Goal: Task Accomplishment & Management: Complete application form

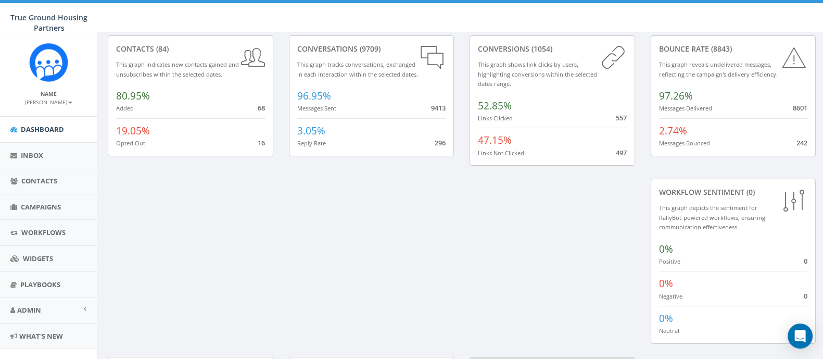
scroll to position [52, 0]
click at [27, 180] on span "Contacts" at bounding box center [39, 180] width 36 height 9
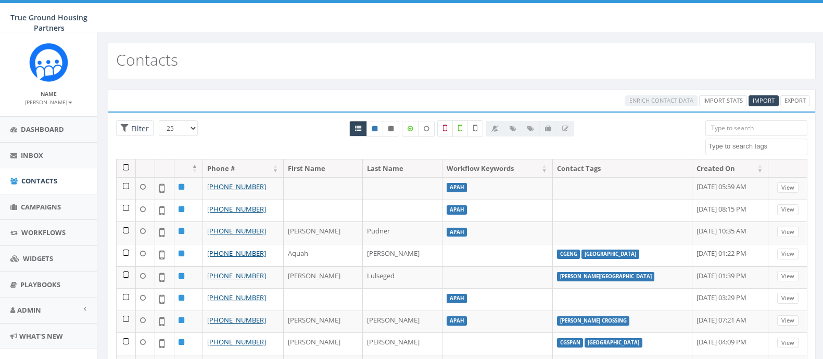
select select
click at [36, 209] on span "Campaigns" at bounding box center [41, 206] width 40 height 9
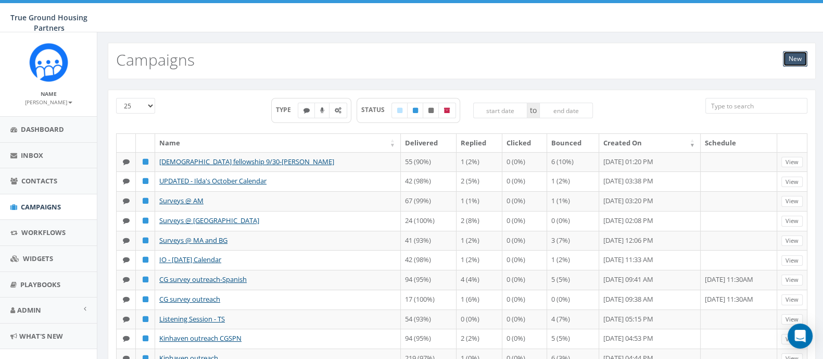
click at [796, 55] on link "New" at bounding box center [795, 59] width 24 height 16
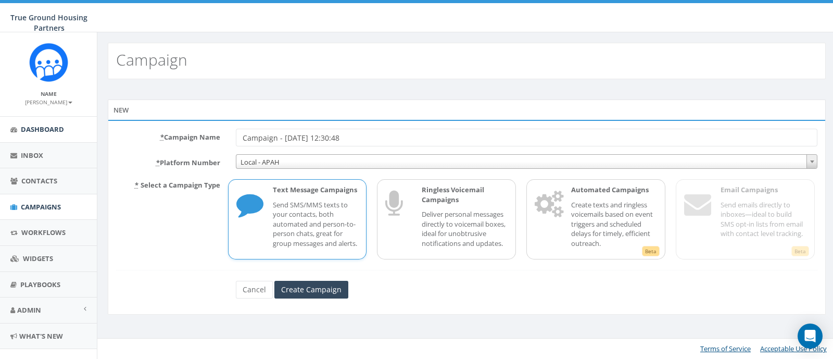
drag, startPoint x: 364, startPoint y: 137, endPoint x: 67, endPoint y: 133, distance: 297.7
click at [125, 132] on div "* Campaign Name Campaign - 10/01/2025, 12:30:48" at bounding box center [466, 138] width 717 height 18
type input "t"
type input "oct test"
click at [319, 298] on input "Create Campaign" at bounding box center [311, 289] width 74 height 18
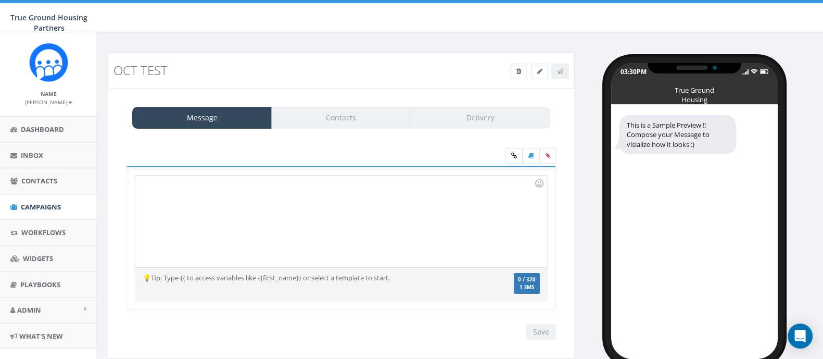
click at [184, 215] on div at bounding box center [340, 220] width 411 height 91
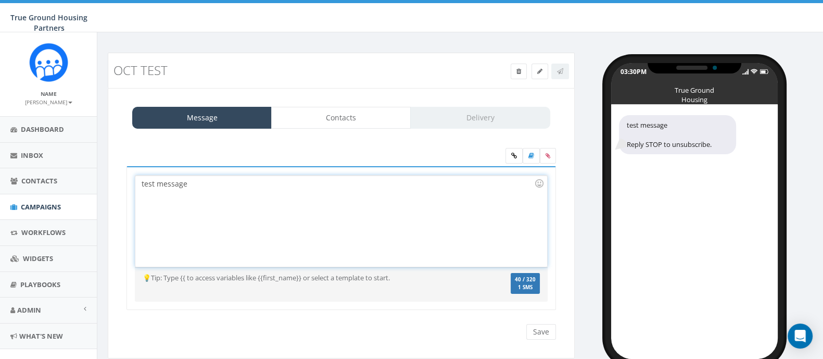
click at [234, 162] on div at bounding box center [341, 157] width 445 height 18
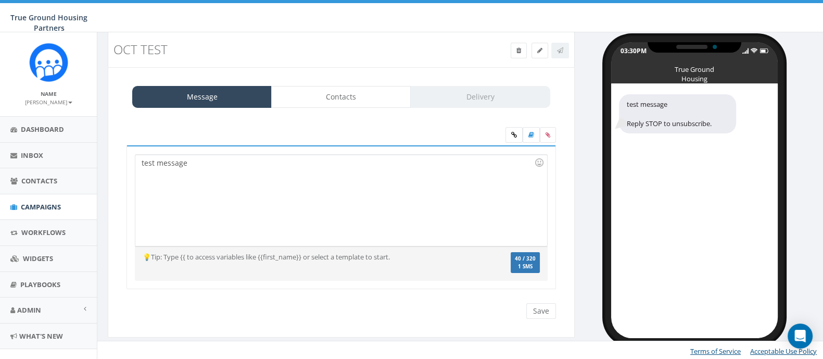
scroll to position [21, 0]
click at [213, 162] on div "test message" at bounding box center [340, 199] width 411 height 91
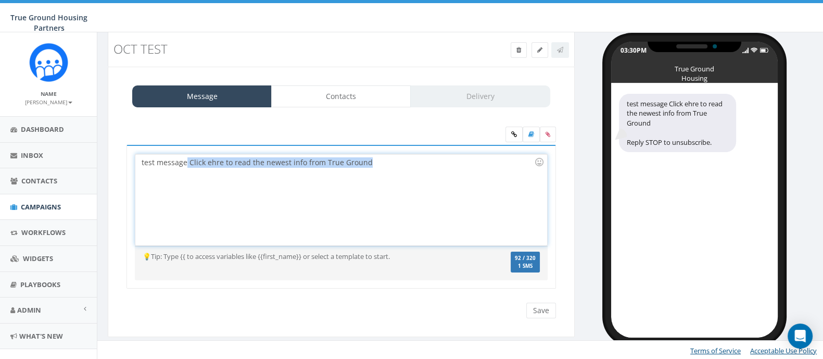
drag, startPoint x: 362, startPoint y: 166, endPoint x: 186, endPoint y: 171, distance: 175.4
click at [186, 171] on div "test message Click ehre to read the newest info from True Ground" at bounding box center [340, 199] width 411 height 91
click at [211, 162] on div "test message Click ehre to read the newest info from True Ground" at bounding box center [340, 199] width 411 height 91
click at [421, 162] on div "test message Click ehre to read the newest info from True Ground" at bounding box center [340, 199] width 411 height 91
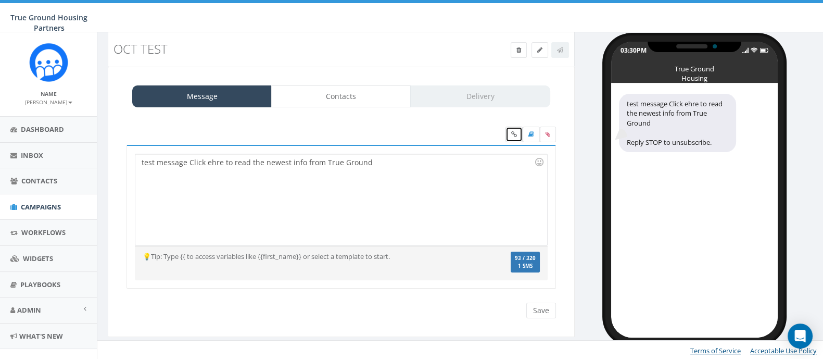
click at [511, 134] on icon at bounding box center [514, 134] width 6 height 6
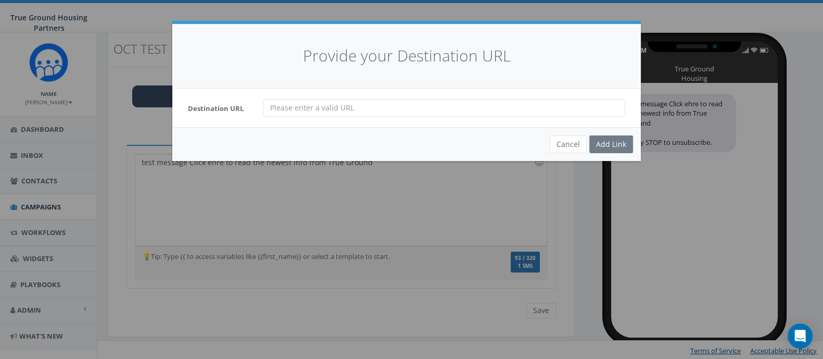
click at [355, 104] on input "url" at bounding box center [444, 108] width 362 height 18
type input "https://forms.office.com/Pages/ResponsePage.aspx?id=k3uTF7jH40O75EAmKjZ1qHfSfcU…"
click at [607, 151] on div "Add Link" at bounding box center [611, 144] width 44 height 18
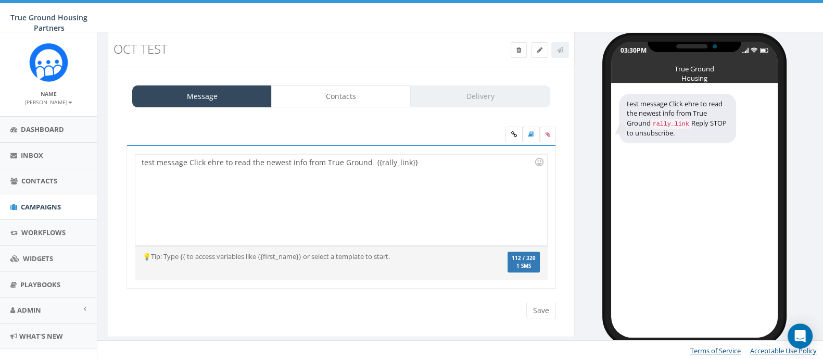
click at [498, 157] on div "test message Click ehre to read the newest info from True Ground {{rally_link}}" at bounding box center [340, 199] width 411 height 91
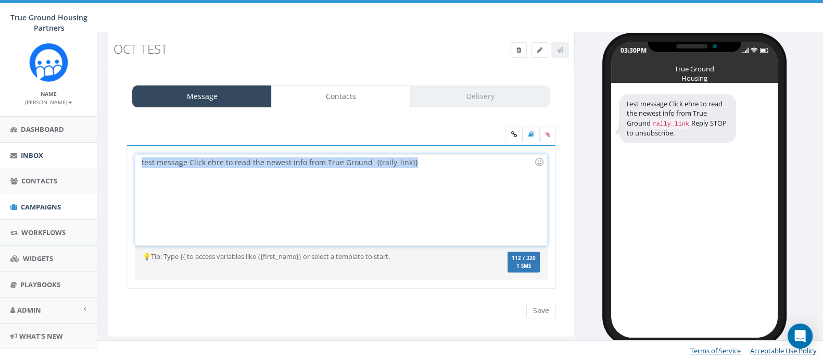
drag, startPoint x: 492, startPoint y: 165, endPoint x: 0, endPoint y: 147, distance: 492.1
click at [0, 147] on body "True Ground Housing Partners True Ground Housing Partners Profile Sign Out 0.00…" at bounding box center [411, 158] width 823 height 359
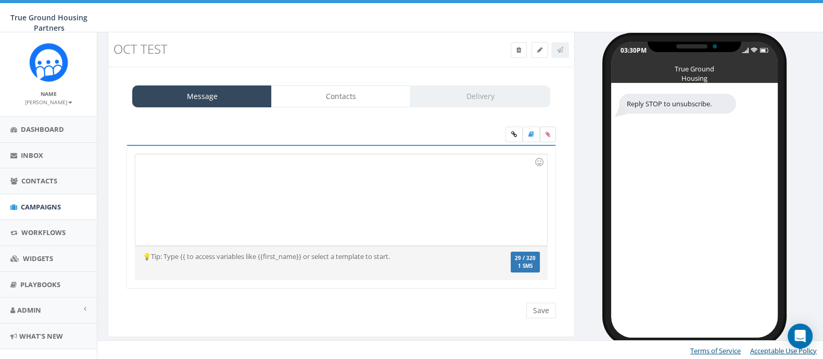
click at [551, 132] on label at bounding box center [548, 134] width 16 height 16
click at [0, 0] on input "file" at bounding box center [0, 0] width 0 height 0
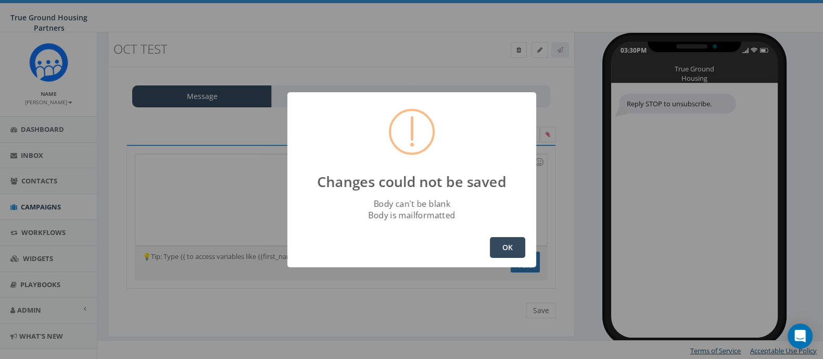
click at [478, 249] on div "OK" at bounding box center [411, 247] width 249 height 40
click at [502, 251] on button "OK" at bounding box center [507, 247] width 35 height 21
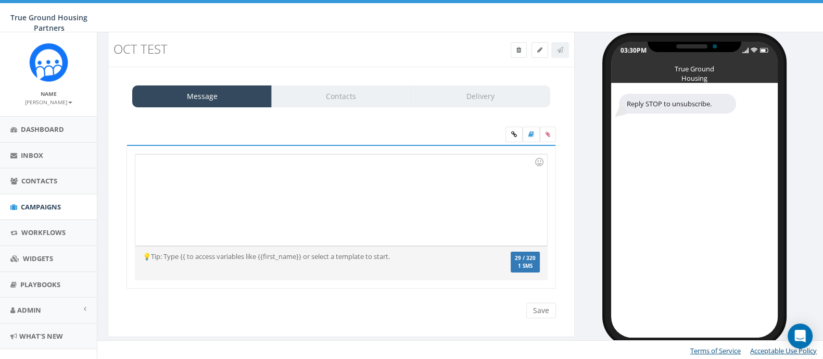
click at [217, 202] on div at bounding box center [340, 199] width 411 height 91
click at [393, 209] on div at bounding box center [340, 199] width 411 height 91
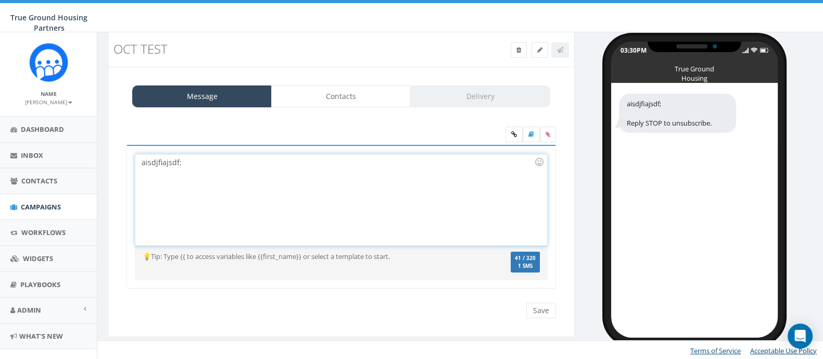
drag, startPoint x: 380, startPoint y: 138, endPoint x: 375, endPoint y: 119, distance: 19.8
click at [375, 126] on div "aisdjfiajsdf; Recent Smileys & People Animals & Nature Food & Drink Activity Tr…" at bounding box center [341, 213] width 445 height 175
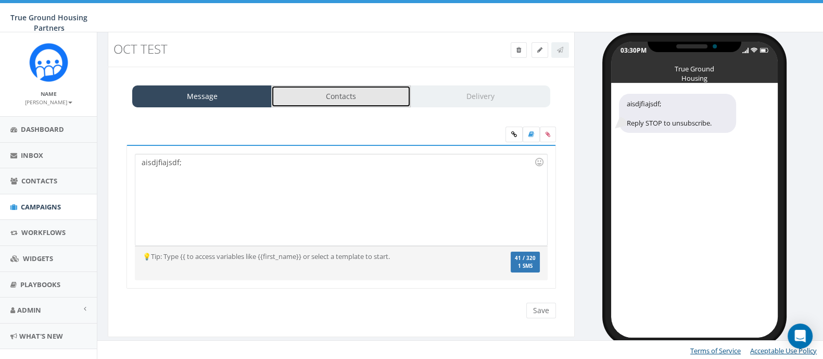
click at [337, 95] on link "Contacts" at bounding box center [340, 96] width 139 height 22
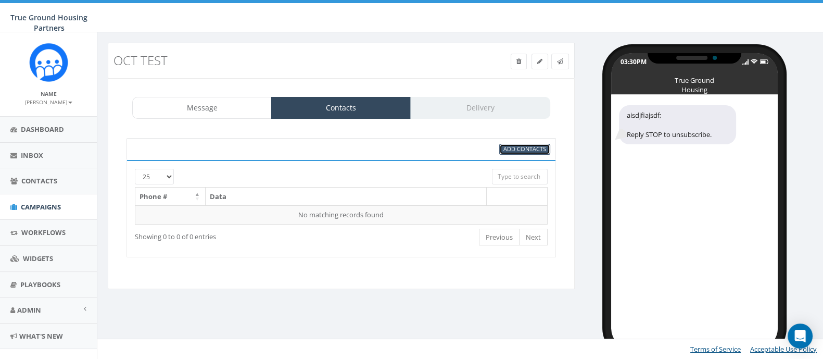
click at [527, 147] on span "Add Contacts" at bounding box center [524, 149] width 43 height 8
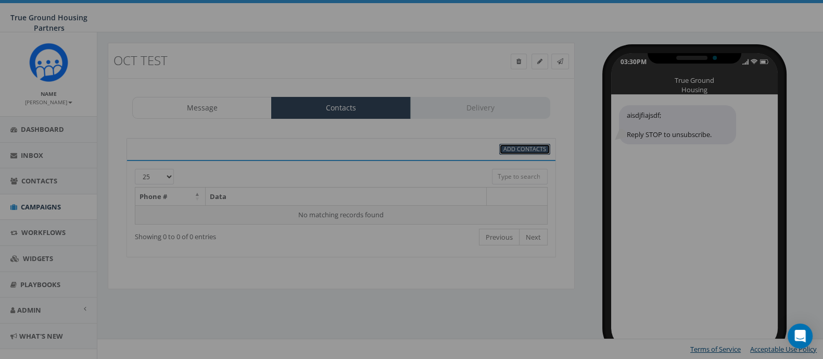
select select
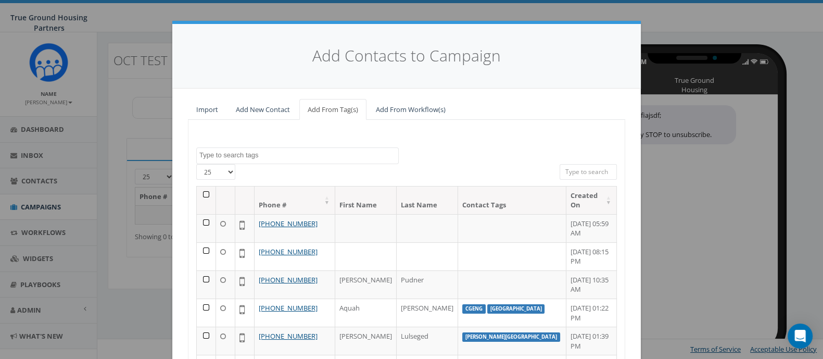
click at [288, 156] on textarea "Search" at bounding box center [298, 154] width 199 height 9
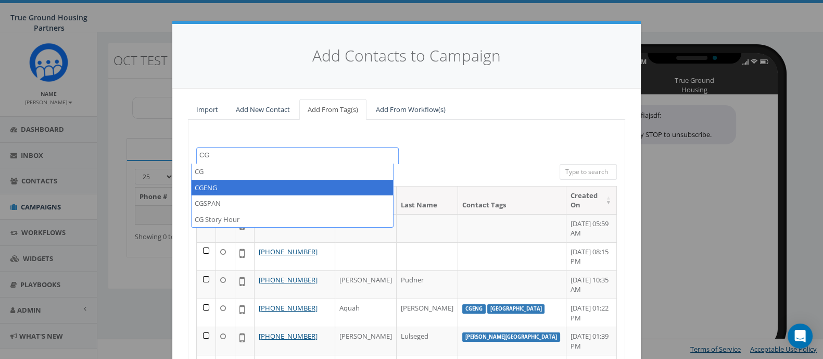
type textarea "CG"
select select "CGENG"
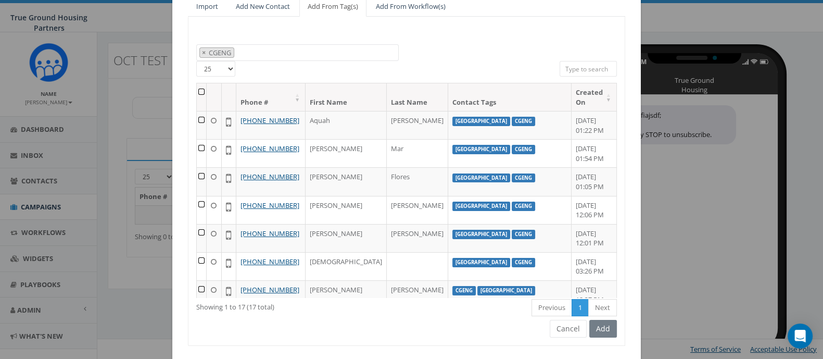
scroll to position [127, 0]
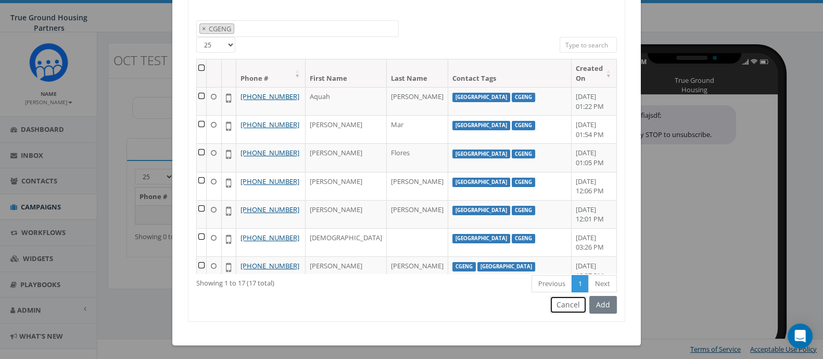
click at [572, 309] on button "Cancel" at bounding box center [567, 305] width 37 height 18
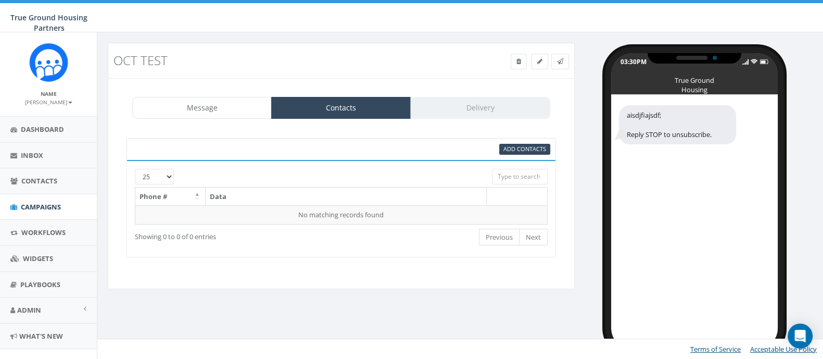
click at [506, 155] on div "Add Contacts" at bounding box center [340, 149] width 429 height 22
click at [502, 149] on link "Add Contacts" at bounding box center [524, 149] width 51 height 11
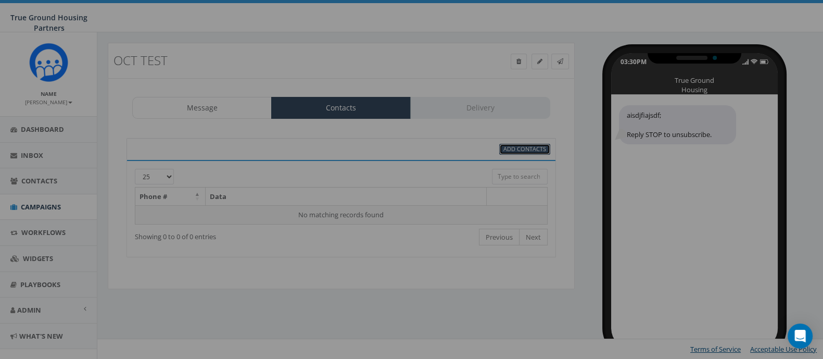
select select
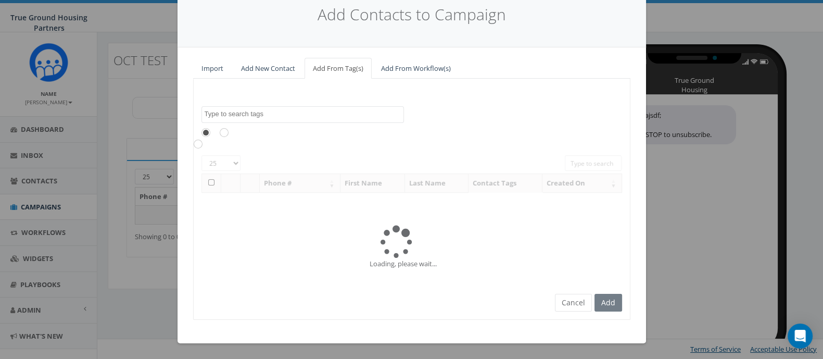
scroll to position [0, 0]
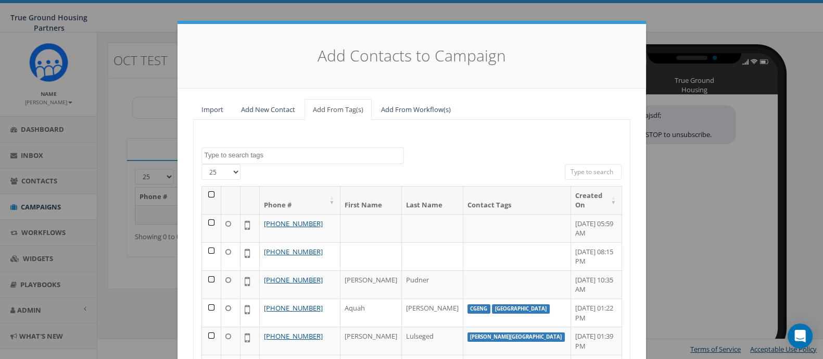
click at [206, 217] on td at bounding box center [211, 228] width 19 height 28
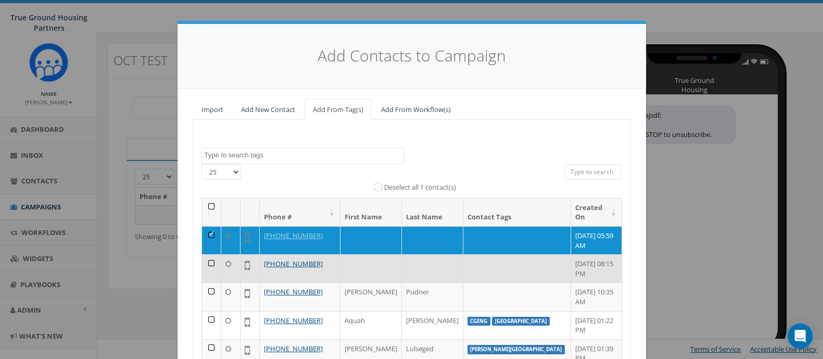
click at [209, 259] on td at bounding box center [211, 268] width 19 height 28
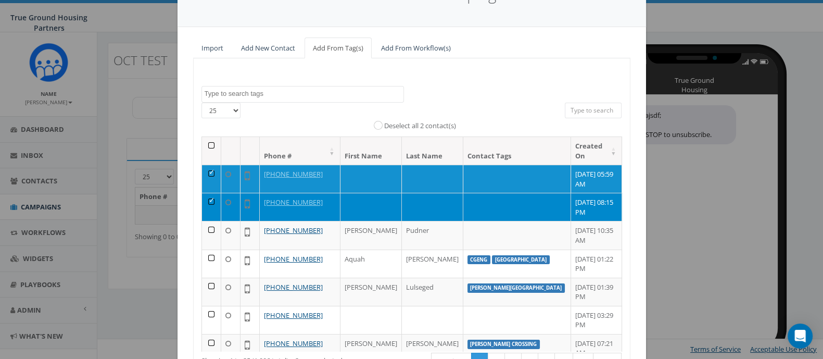
scroll to position [139, 0]
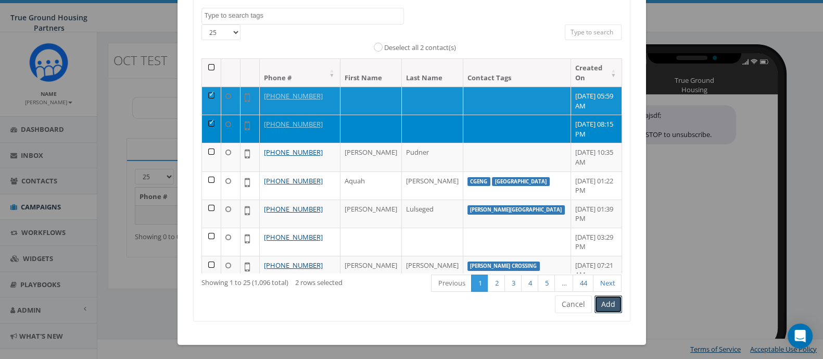
click at [607, 297] on button "Add" at bounding box center [608, 304] width 28 height 18
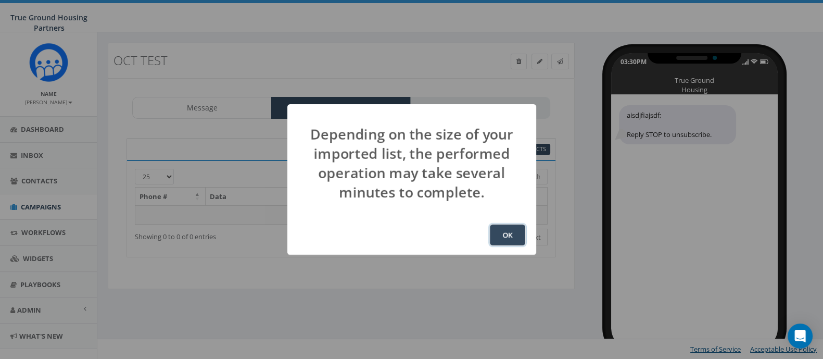
drag, startPoint x: 501, startPoint y: 239, endPoint x: 491, endPoint y: 276, distance: 38.7
click at [501, 239] on button "OK" at bounding box center [507, 234] width 35 height 21
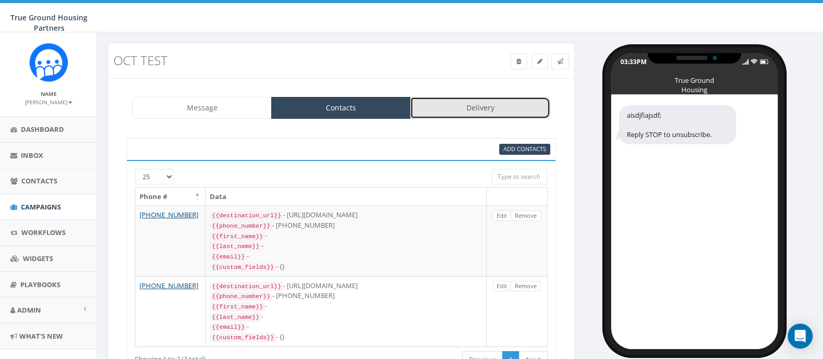
click at [507, 113] on link "Delivery" at bounding box center [479, 108] width 139 height 22
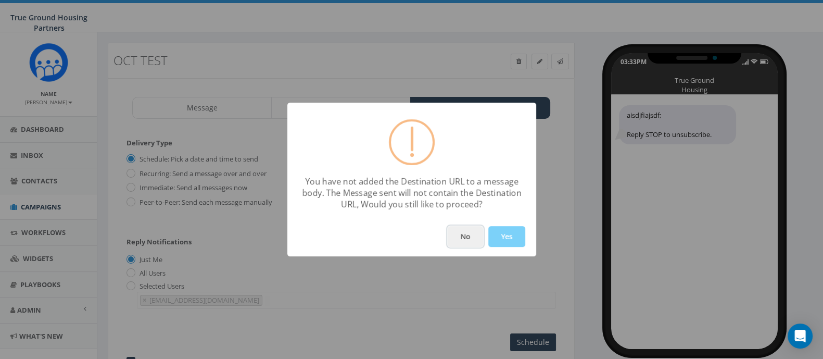
click at [470, 242] on button "No" at bounding box center [464, 236] width 35 height 21
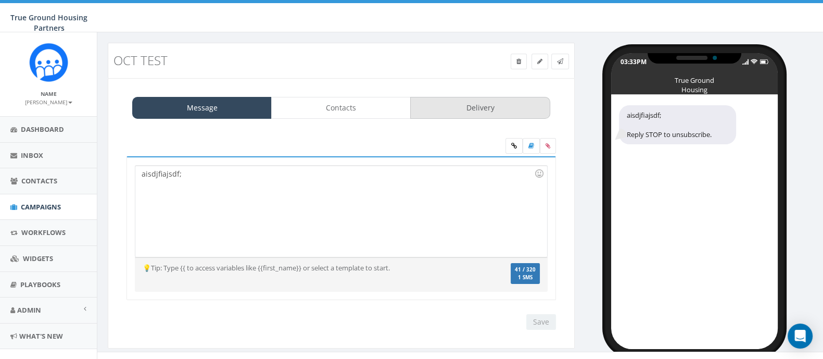
click at [500, 118] on div "Message Contacts Delivery aisdjfiajsdf; Reply STOP to unsubscribe. aisdjfiajsdf…" at bounding box center [341, 213] width 467 height 271
click at [495, 110] on link "Delivery" at bounding box center [479, 108] width 139 height 22
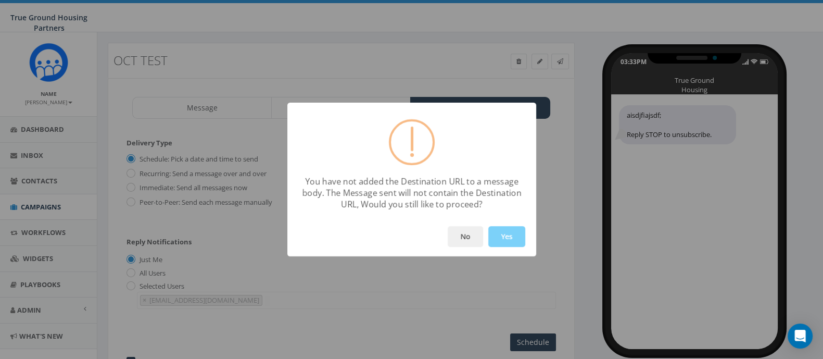
click at [508, 243] on button "Yes" at bounding box center [506, 236] width 37 height 21
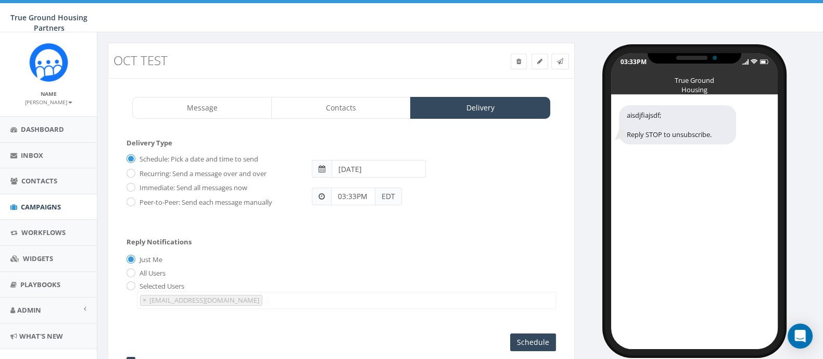
click at [184, 186] on label "Immediate: Send all messages now" at bounding box center [192, 188] width 110 height 10
click at [133, 186] on input "Immediate: Send all messages now" at bounding box center [129, 188] width 7 height 7
radio input "true"
click at [183, 172] on label "Recurring: Send a message over and over" at bounding box center [202, 174] width 130 height 10
click at [133, 172] on input "Recurring: Send a message over and over" at bounding box center [129, 173] width 7 height 7
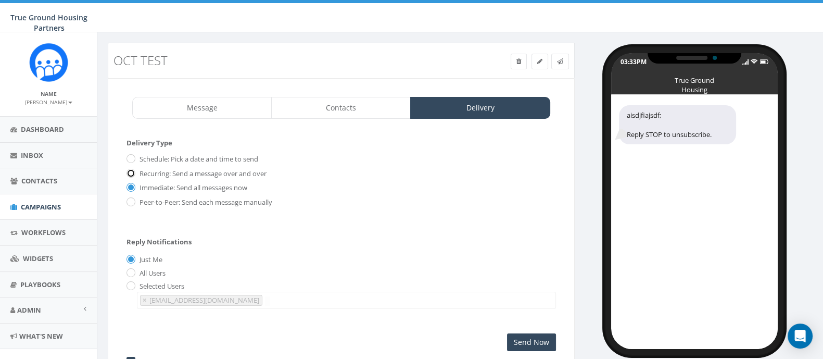
radio input "true"
click at [188, 208] on div "Schedule: Pick a date and time to send Recurring: Send a message over and over …" at bounding box center [340, 184] width 429 height 68
click at [190, 198] on label "Peer-to-Peer: Send each message manually" at bounding box center [204, 202] width 135 height 10
click at [133, 199] on input "Peer-to-Peer: Send each message manually" at bounding box center [129, 202] width 7 height 7
radio input "true"
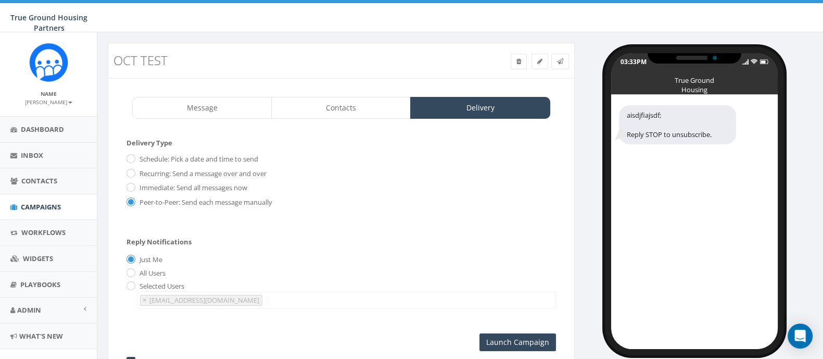
click at [273, 237] on div "Reply Notifications Just Me All Users Selected Users hspears@truegroundhousing.…" at bounding box center [340, 270] width 429 height 86
click at [164, 271] on label "All Users" at bounding box center [151, 273] width 29 height 10
click at [133, 271] on input "All Users" at bounding box center [129, 273] width 7 height 7
radio input "true"
click at [158, 281] on div "Selected Users hspears@truegroundhousing.org byoung@truegroundhousing.org amyer…" at bounding box center [340, 295] width 429 height 28
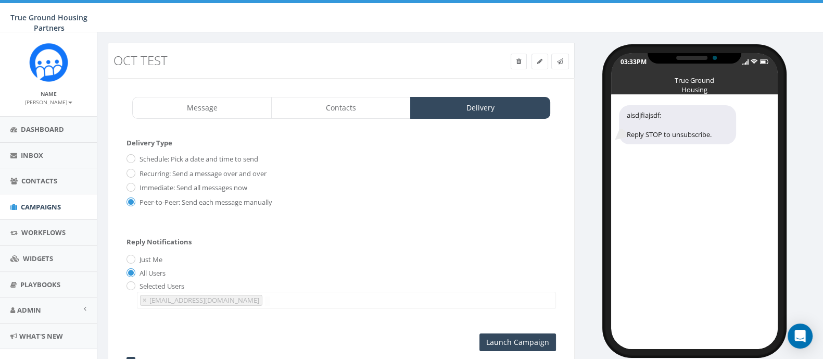
click at [159, 259] on label "Just Me" at bounding box center [149, 259] width 25 height 10
click at [133, 259] on input "Just Me" at bounding box center [129, 260] width 7 height 7
radio input "true"
click at [472, 254] on div "Just Me" at bounding box center [340, 259] width 429 height 11
click at [514, 59] on link at bounding box center [518, 62] width 16 height 16
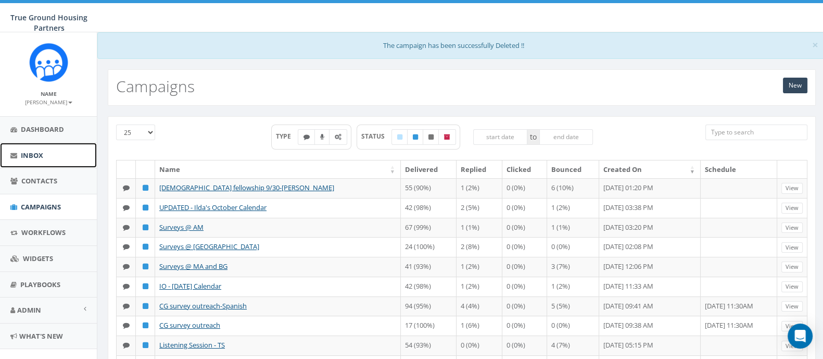
click at [27, 156] on span "Inbox" at bounding box center [32, 154] width 22 height 9
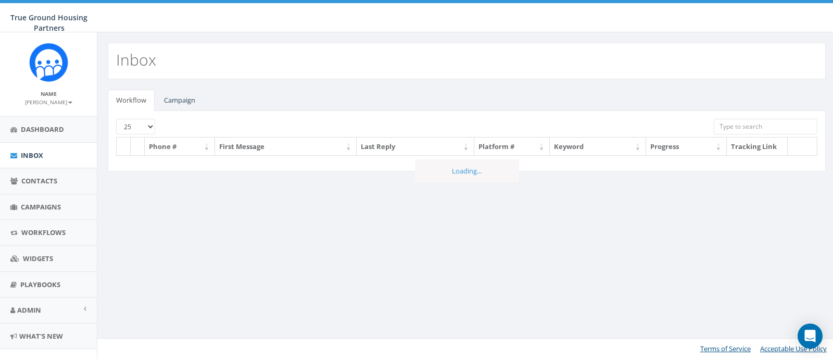
select select
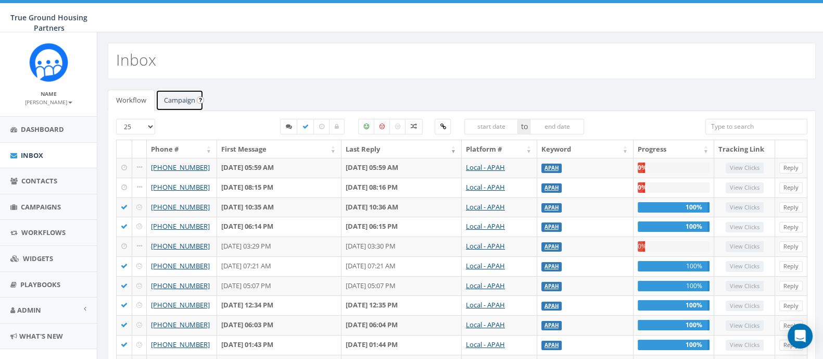
click at [188, 97] on link "Campaign" at bounding box center [180, 99] width 48 height 21
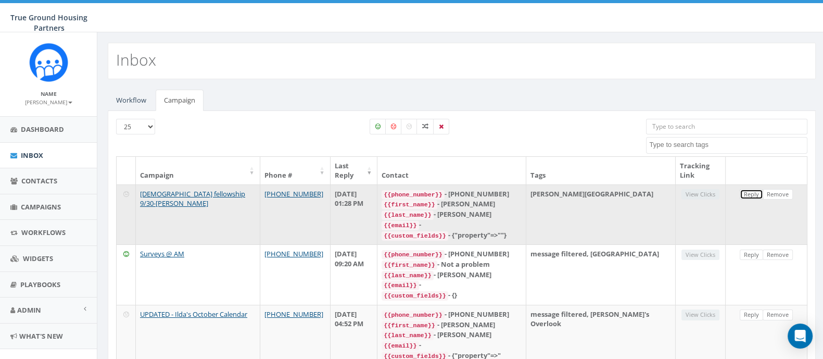
click at [760, 191] on link "Reply" at bounding box center [750, 194] width 23 height 11
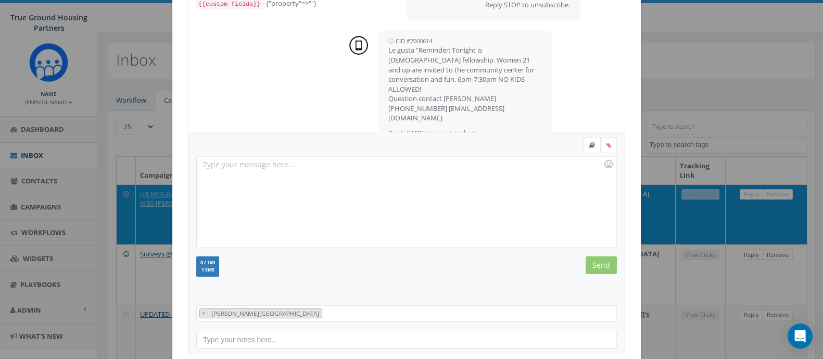
scroll to position [161, 0]
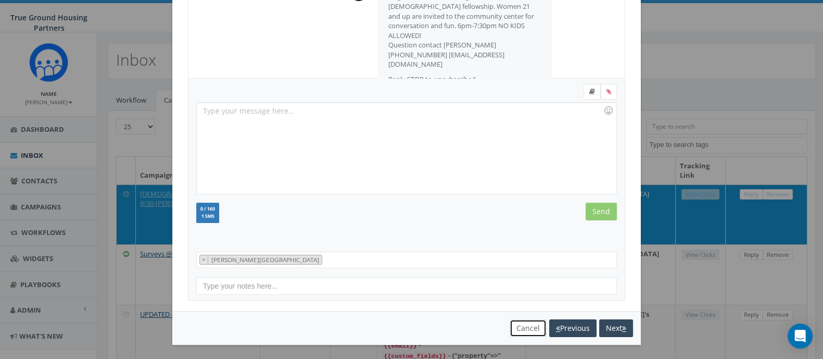
click at [527, 327] on button "Cancel" at bounding box center [527, 328] width 37 height 18
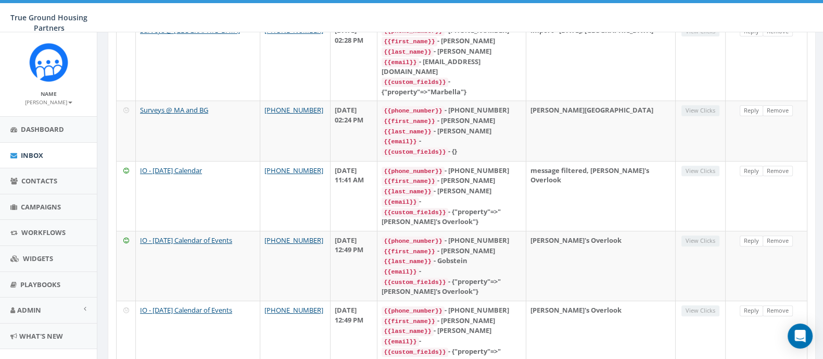
scroll to position [461, 0]
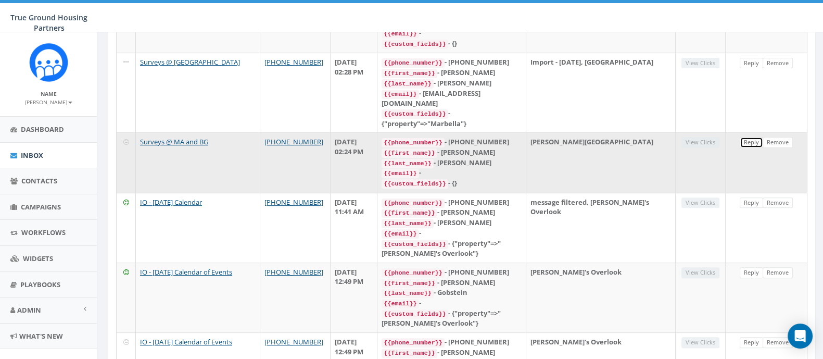
click at [749, 137] on link "Reply" at bounding box center [750, 142] width 23 height 11
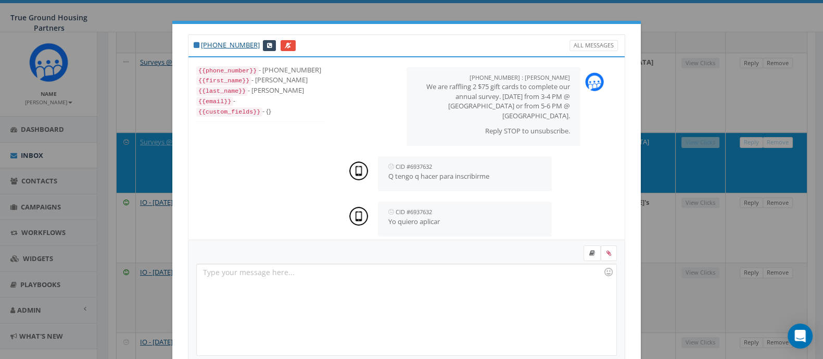
scroll to position [31, 0]
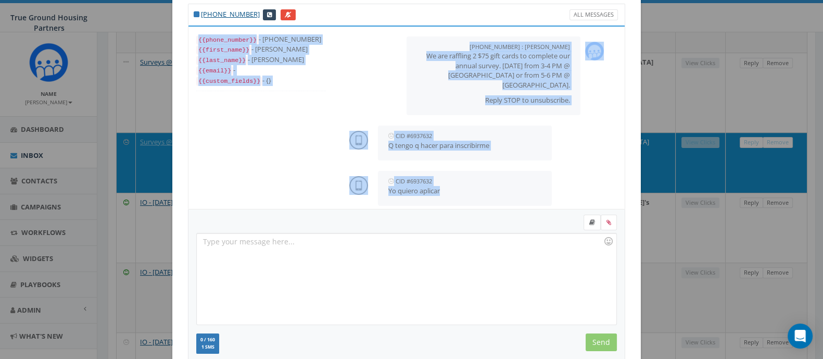
drag, startPoint x: 812, startPoint y: 186, endPoint x: 805, endPoint y: 257, distance: 71.0
click at [793, 269] on div "[PHONE_NUMBER] All Messages {{phone_number}} - [PHONE_NUMBER] {{first_name}} - …" at bounding box center [411, 179] width 823 height 359
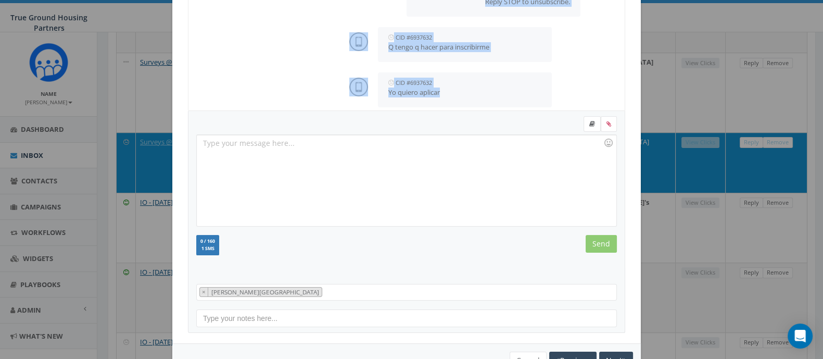
scroll to position [141, 0]
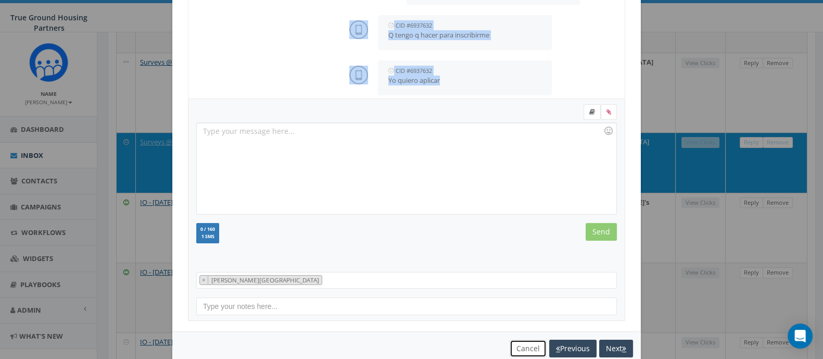
click at [528, 350] on button "Cancel" at bounding box center [527, 348] width 37 height 18
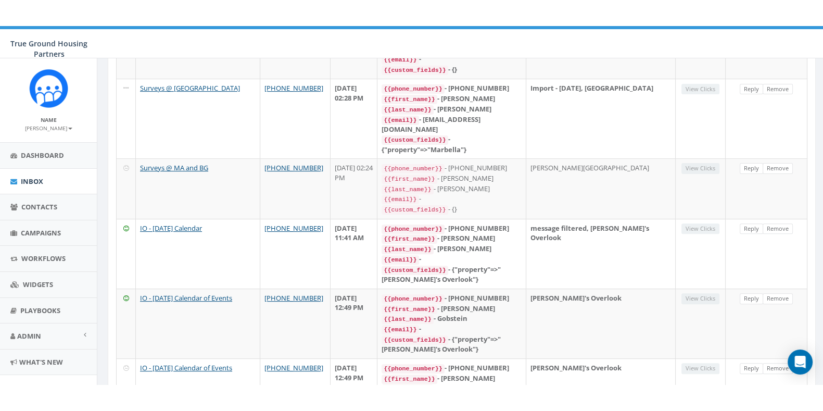
scroll to position [80, 0]
